Goal: Download file/media

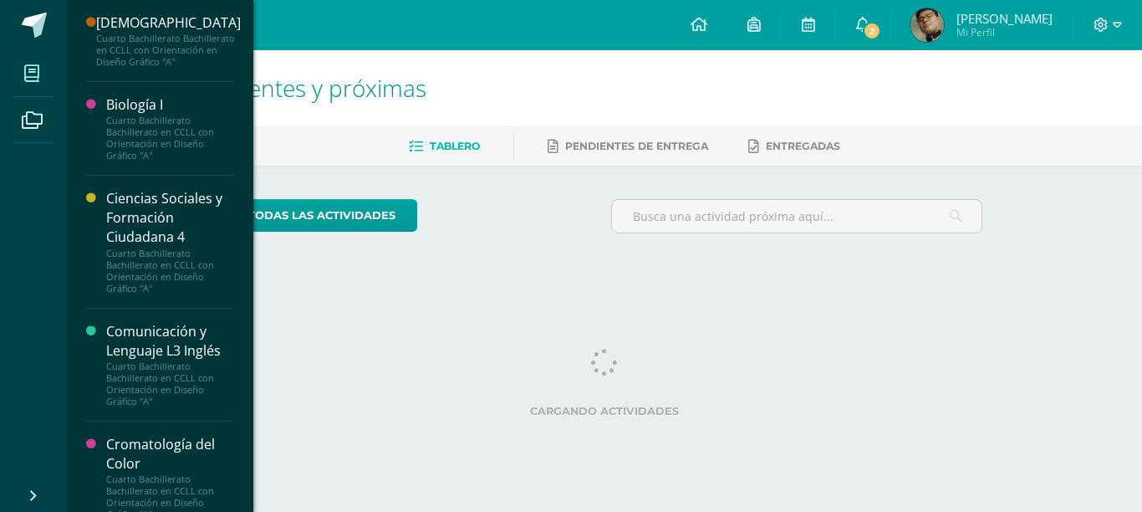
click at [31, 82] on icon at bounding box center [31, 73] width 15 height 17
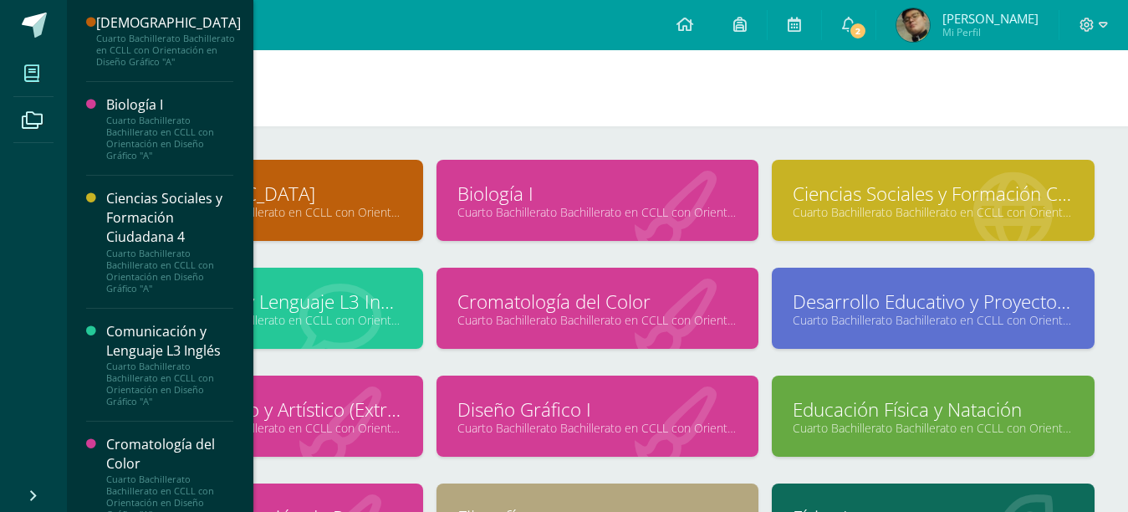
click at [151, 401] on div "Cuarto Bachillerato Bachillerato en CCLL con Orientación en Diseño Gráfico "A"" at bounding box center [169, 383] width 127 height 47
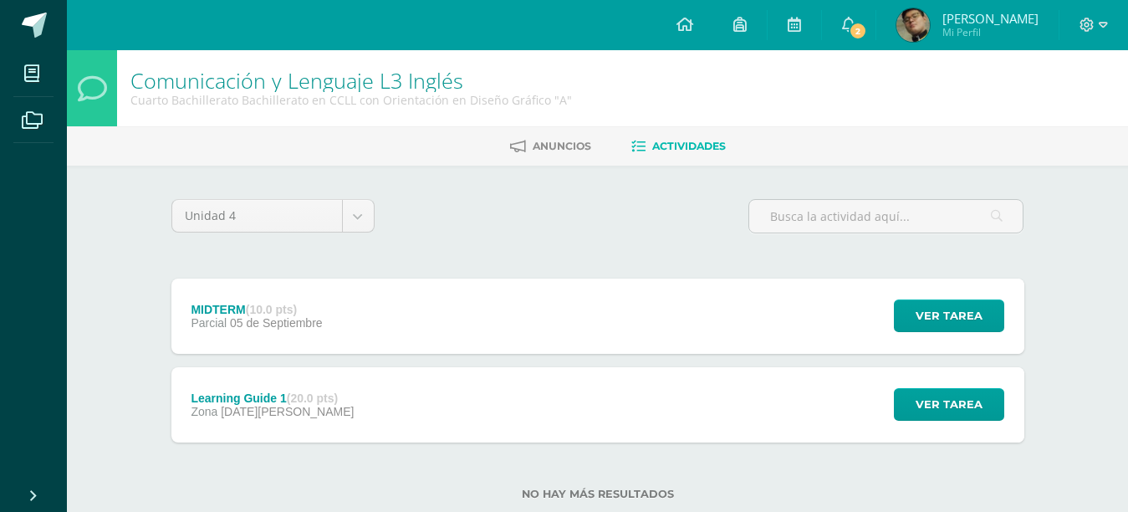
click at [350, 396] on div "Learning Guide 1 (20.0 pts) Zona 22 de Agosto" at bounding box center [272, 404] width 203 height 75
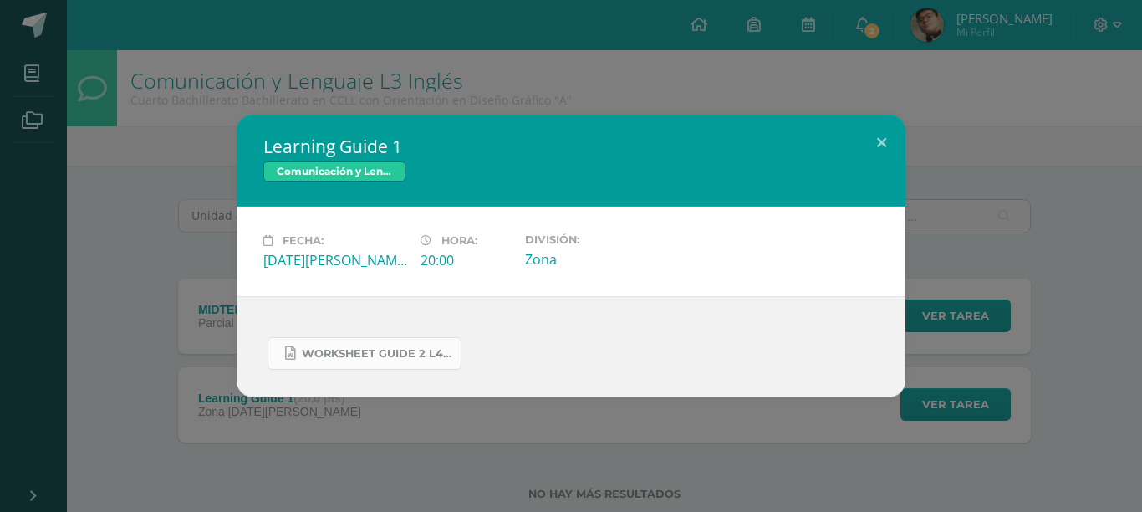
click at [283, 353] on link "WORKSHEET GUIDE 2 L4.docx" at bounding box center [365, 353] width 194 height 33
